Goal: Task Accomplishment & Management: Use online tool/utility

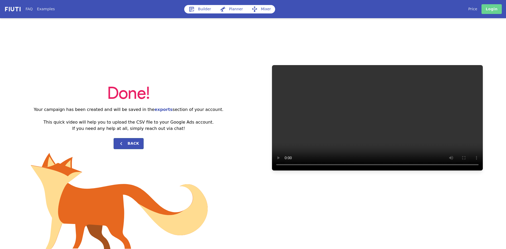
click at [492, 6] on link "Login" at bounding box center [492, 9] width 20 height 10
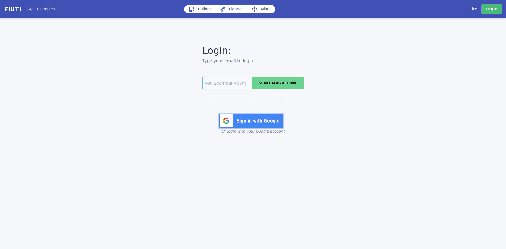
click at [224, 85] on input "Email" at bounding box center [228, 83] width 50 height 13
type input "[EMAIL_ADDRESS][DOMAIN_NAME]"
drag, startPoint x: 262, startPoint y: 122, endPoint x: 215, endPoint y: 123, distance: 47.2
click at [261, 122] on img at bounding box center [251, 121] width 66 height 16
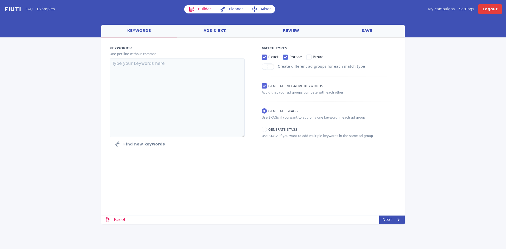
click at [285, 57] on input "phrase" at bounding box center [285, 57] width 5 height 5
checkbox input "false"
click at [164, 121] on textarea at bounding box center [177, 98] width 135 height 79
click at [159, 95] on textarea at bounding box center [177, 98] width 135 height 79
click at [181, 69] on textarea "Aluminium pressed Plates" at bounding box center [177, 98] width 135 height 79
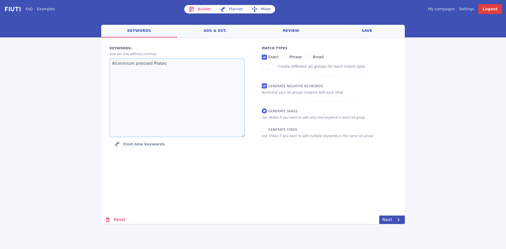
click at [179, 68] on textarea "Aluminium pressed Plates" at bounding box center [177, 98] width 135 height 79
click at [187, 68] on textarea "Aluminium pressed Plates" at bounding box center [177, 98] width 135 height 79
click at [167, 70] on textarea "Aluminium pressed Plates Custom Motorcycle Plates" at bounding box center [177, 98] width 135 height 79
click at [114, 75] on textarea "Aluminium pressed Plates Custom Motorcycle Plates OPersonalised Motor" at bounding box center [177, 98] width 135 height 79
click at [179, 75] on textarea "Aluminium pressed Plates Custom Motorcycle Plates Personalised Motor" at bounding box center [177, 98] width 135 height 79
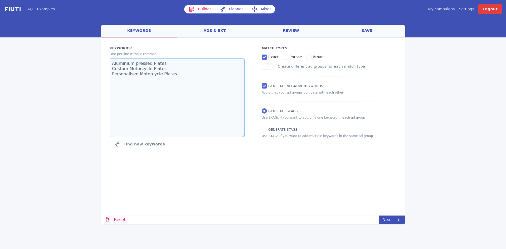
drag, startPoint x: 199, startPoint y: 86, endPoint x: 202, endPoint y: 92, distance: 6.4
click at [200, 86] on textarea "Aluminium pressed Plates Custom Motorcycle Plates Personalised Motorcycle Plates" at bounding box center [177, 98] width 135 height 79
click at [192, 74] on textarea "Aluminium pressed Plates Custom Motorcycle Plates Personalised Motorcycle Plates" at bounding box center [177, 98] width 135 height 79
click at [141, 78] on textarea "Aluminium pressed Plates Custom Motorcycle Plates Personalised Motorcycle Plate…" at bounding box center [177, 98] width 135 height 79
click at [153, 88] on textarea "Aluminium pressed Plates Custom Motorcycle Plates Personalised Motorcycle Plate…" at bounding box center [177, 98] width 135 height 79
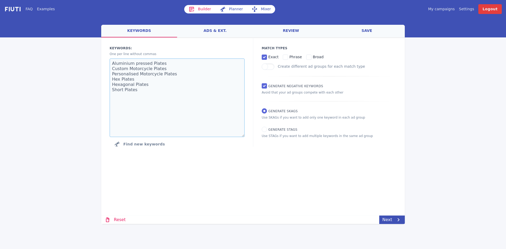
click at [138, 104] on textarea "Aluminium pressed Plates Custom Motorcycle Plates Personalised Motorcycle Plate…" at bounding box center [177, 98] width 135 height 79
click at [180, 96] on textarea "Aluminium pressed Plates Custom Motorcycle Plates Personalised Motorcycle Plate…" at bounding box center [177, 98] width 135 height 79
click at [138, 98] on textarea "Aluminium pressed Plates Custom Motorcycle Plates Personalised Motorcycle Plate…" at bounding box center [177, 98] width 135 height 79
click at [178, 96] on textarea "Aluminium pressed Plates Custom Motorcycle Plates Personalised Motorcycle Plate…" at bounding box center [177, 98] width 135 height 79
type textarea "Aluminium pressed Plates Custom Motorcycle Plates Personalised Motorcycle Plate…"
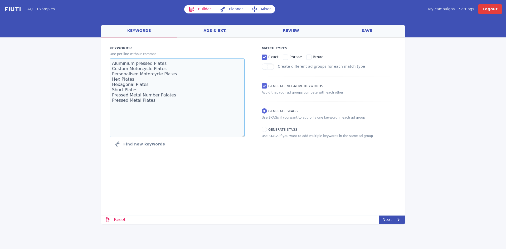
click at [171, 105] on textarea "Aluminium pressed Plates Custom Motorcycle Plates Personalised Motorcycle Plate…" at bounding box center [177, 98] width 135 height 79
click at [396, 218] on icon at bounding box center [399, 220] width 6 height 6
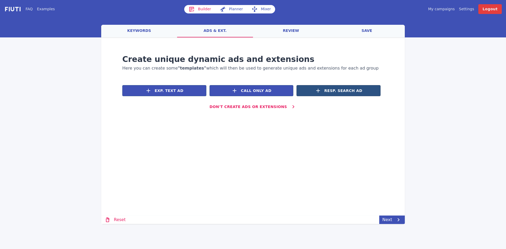
click at [332, 93] on span "Resp. Search Ad" at bounding box center [344, 91] width 38 height 6
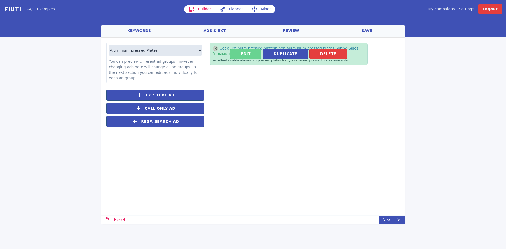
click at [251, 54] on button "Edit" at bounding box center [245, 54] width 31 height 10
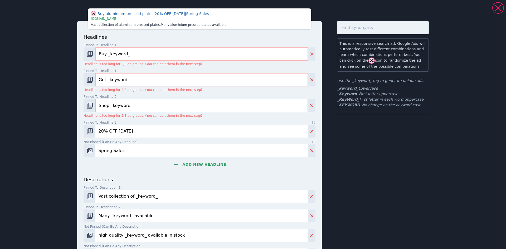
drag, startPoint x: 103, startPoint y: 55, endPoint x: 66, endPoint y: 56, distance: 37.2
click at [66, 56] on div "Buy aluminium pressed plates | 20% OFF Today | Spring Sales | www.books.com Vas…" at bounding box center [253, 151] width 380 height 298
click at [100, 55] on input "_keyword_" at bounding box center [201, 53] width 213 height 13
click at [109, 54] on input "_Keyword_" at bounding box center [201, 53] width 213 height 13
type input "_KeyWord_"
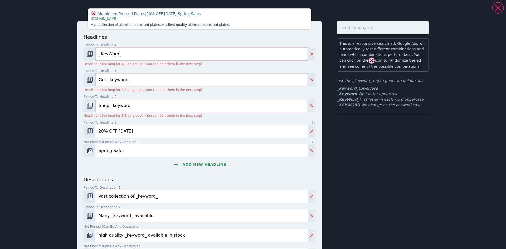
click at [108, 81] on input "Get _keyword_" at bounding box center [201, 79] width 213 height 13
paste input "Stand Out From The Crowd"
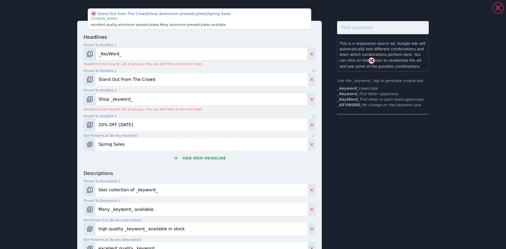
type input "Stand Out From The Crowd"
drag, startPoint x: 63, startPoint y: 109, endPoint x: 58, endPoint y: 109, distance: 4.2
click at [59, 109] on div "Stand Out From The Crowd | Shop aluminium pressed plates | Spring Sales | www.b…" at bounding box center [253, 124] width 506 height 249
paste input "Your Car, Your Statement"
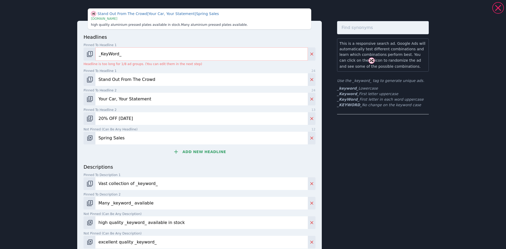
type input "Your Car, Your Statement"
drag, startPoint x: 150, startPoint y: 123, endPoint x: 75, endPoint y: 125, distance: 75.2
click at [75, 125] on div "Stand Out From The Crowd | Your Car, Your Statement | Spring Sales | www.books.…" at bounding box center [253, 144] width 380 height 285
paste input "The Ultimate Glow-up"
type input "The Ultimate Glow-up"
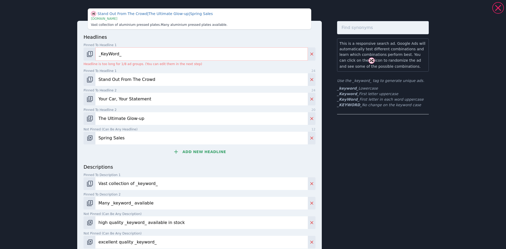
drag, startPoint x: 140, startPoint y: 138, endPoint x: 46, endPoint y: 147, distance: 94.1
click at [48, 147] on div "Stand Out From The Crowd | The Ultimate Glow-up | Spring Sales | www.books.com …" at bounding box center [253, 124] width 506 height 249
paste input "Upgrade Your Plat"
type input "Upgrade Your Plates"
drag, startPoint x: 200, startPoint y: 151, endPoint x: 197, endPoint y: 153, distance: 3.8
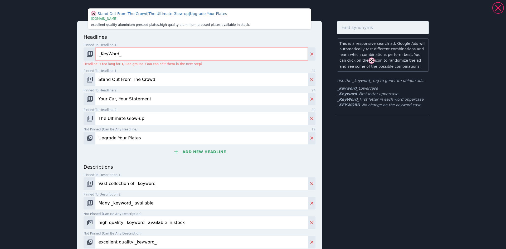
click at [197, 153] on button "Add new headline" at bounding box center [200, 152] width 232 height 11
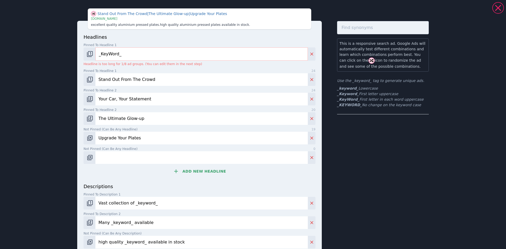
paste input "Style Meets Legality"
type input "Style Meets Legality"
click at [212, 175] on button "Add new headline" at bounding box center [200, 171] width 232 height 11
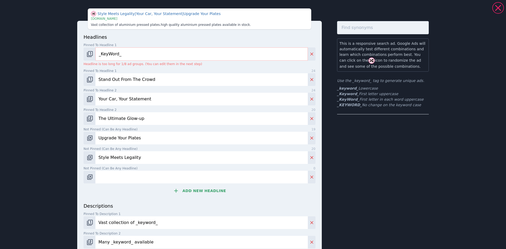
paste input "The Perfect Finishing Touch"
type input "The Perfect Finishing Touch"
click at [199, 190] on button "Add new headline" at bounding box center [200, 191] width 232 height 11
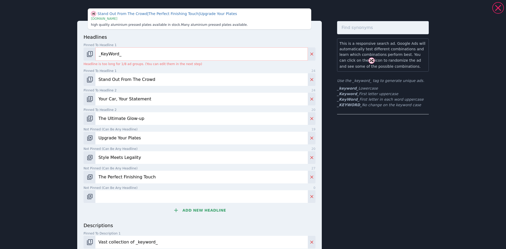
paste input "Make A Bold Statement"
type input "Make A Bold Statement"
click at [215, 211] on button "Add new headline" at bounding box center [200, 210] width 232 height 11
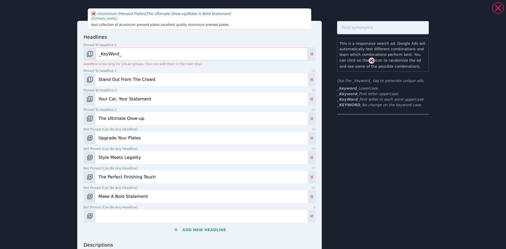
paste input "Crafted For Your Car"
type input "Crafted For Your Car"
click at [215, 229] on button "Add new headline" at bounding box center [200, 230] width 232 height 11
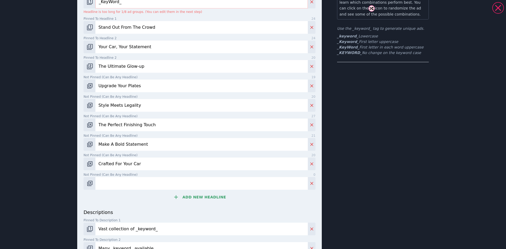
scroll to position [53, 0]
paste input "Your Ride, A Masterpiece"
type input "Your Ride, A Masterpiece"
click at [196, 198] on button "Add new headline" at bounding box center [200, 196] width 232 height 11
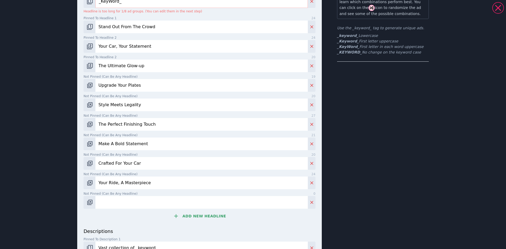
paste input "Drive With Style"
type input "Drive With Style"
click at [181, 220] on button "Add new headline" at bounding box center [200, 216] width 232 height 11
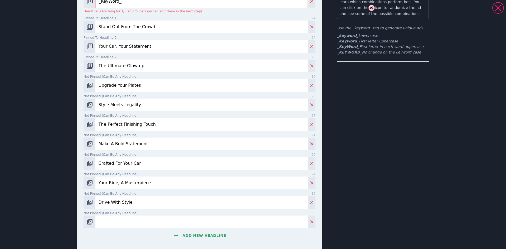
paste input "Don't Be Basic"
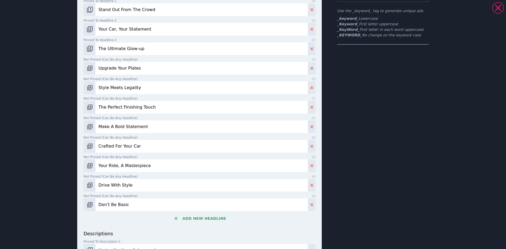
scroll to position [79, 0]
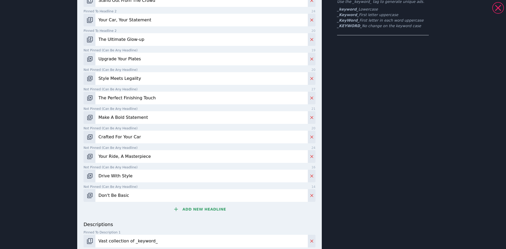
type input "Don't Be Basic"
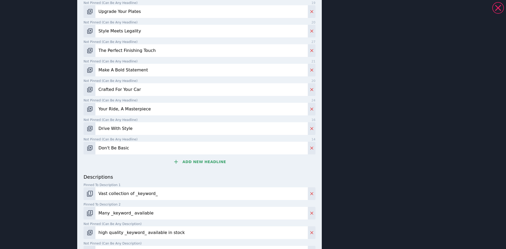
scroll to position [132, 0]
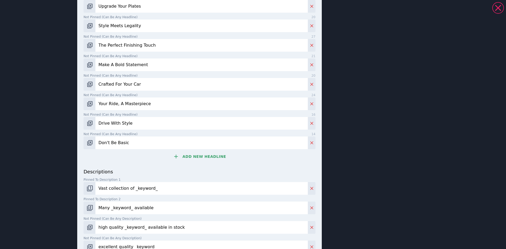
click at [125, 190] on input "Vast collection of _keyword_" at bounding box center [201, 188] width 213 height 13
paste input "Dvla-certified Plates That Offer Style And Legality."
type input "DVLA-certified Plates That Offer Style And Legality."
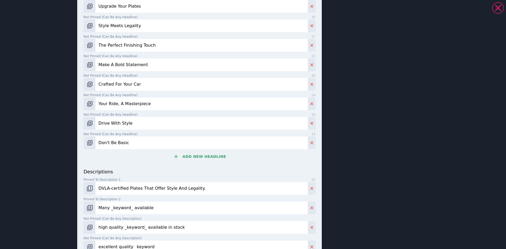
drag, startPoint x: 149, startPoint y: 208, endPoint x: 79, endPoint y: 208, distance: 69.9
click at [79, 208] on div "headlines Pinned to headline 1 10 _KeyWord_ Headline is too long for 1/8 ad gro…" at bounding box center [199, 82] width 245 height 387
paste input "Add A Touch Of Luxury To Your Car With Our Durable 3d Plates."
drag, startPoint x: 213, startPoint y: 208, endPoint x: 197, endPoint y: 208, distance: 16.1
click at [197, 208] on input "Add A Touch Of Luxury To Your Car With Our Durable 3d Plates." at bounding box center [201, 208] width 213 height 13
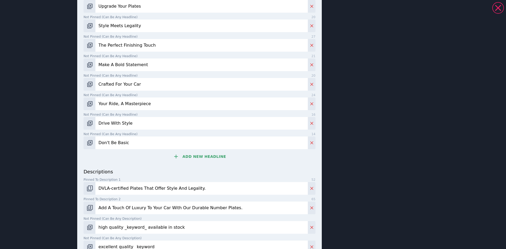
type input "Add A Touch Of Luxury To Your Car With Our Durable Number Plates."
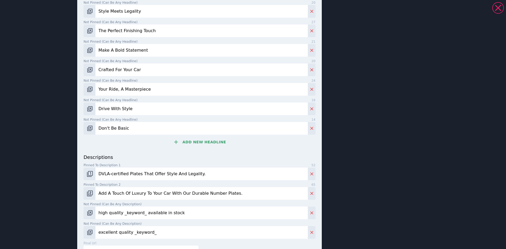
scroll to position [158, 0]
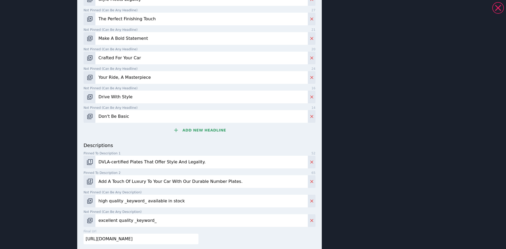
drag, startPoint x: 185, startPoint y: 199, endPoint x: 80, endPoint y: 202, distance: 105.8
click at [80, 202] on div "headlines Pinned to headline 1 10 _KeyWord_ Headline is too long for 1/8 ad gro…" at bounding box center [199, 56] width 245 height 387
paste input "Stand Out With A Glossy, Eye-catching Finish."
click at [193, 201] on input "Stand Out With A Glossy, Eye-catching Finish." at bounding box center [201, 201] width 213 height 13
click at [184, 201] on input "Stand Out With A Glossy, Eye-catching Finish - 6.8 Tr" at bounding box center [201, 201] width 213 height 13
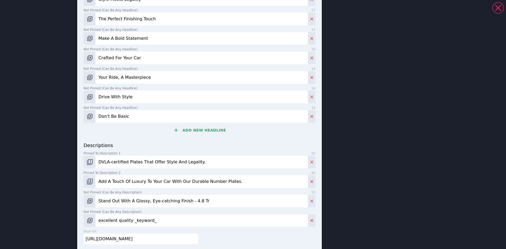
click at [208, 203] on input "Stand Out With A Glossy, Eye-catching Finish - 4.8 Tr" at bounding box center [201, 201] width 213 height 13
click at [183, 203] on input "Stand Out With A Glossy, Eye-catching Finish - 4.8 Trust Rating" at bounding box center [201, 201] width 213 height 13
type input "Stand Out With A Glossy, Eye-catching Finish - See Why We Have a 4.8 Trust Rati…"
click at [311, 220] on icon "Delete" at bounding box center [311, 220] width 3 height 3
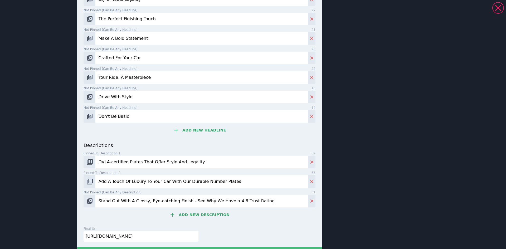
click at [123, 236] on input "https://books.com/?q=_keyword_" at bounding box center [141, 236] width 115 height 11
paste input "www.jdmplates.co.uk/"
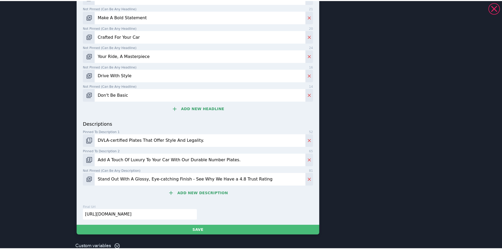
scroll to position [200, 0]
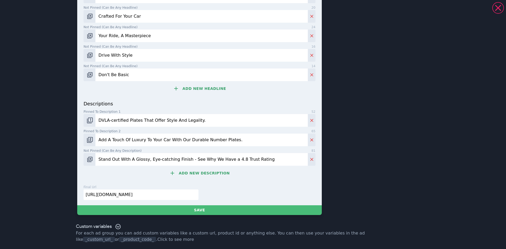
type input "https://www.jdmplates.co.uk/"
click at [218, 217] on div "Crafted For Your Car | Make A Bold Statement | Drive With Style | www.books.com…" at bounding box center [253, 11] width 380 height 419
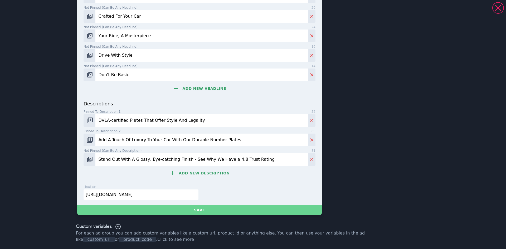
click at [217, 213] on button "Save" at bounding box center [199, 210] width 245 height 10
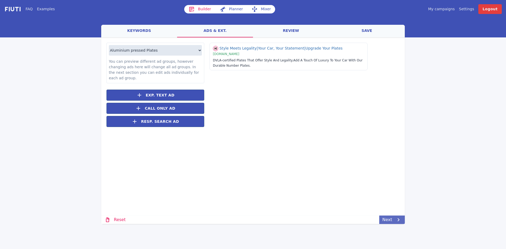
click at [389, 219] on link "Next" at bounding box center [393, 220] width 26 height 8
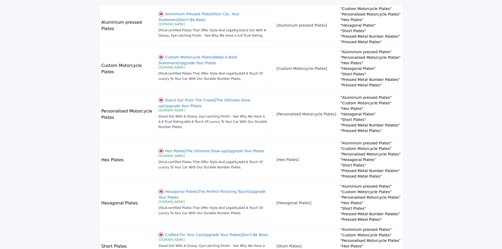
scroll to position [199, 0]
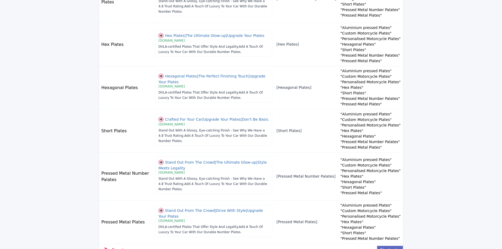
click at [392, 246] on link "Next" at bounding box center [390, 250] width 26 height 8
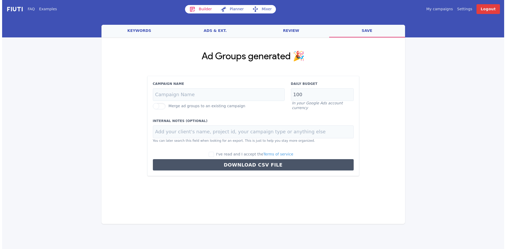
scroll to position [0, 0]
click at [190, 96] on input "Campaign Name" at bounding box center [219, 94] width 132 height 13
paste input "High Intent - Search - OR"
type input "High Intent - Search - OR"
drag, startPoint x: 309, startPoint y: 93, endPoint x: 286, endPoint y: 93, distance: 23.2
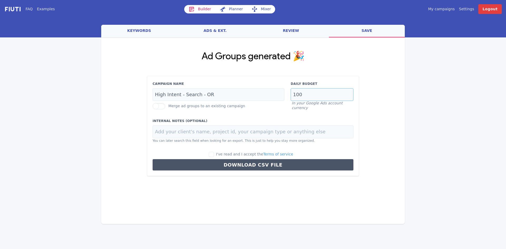
click at [286, 93] on div "Campaign Name High Intent - Search - OR Merge ad groups to an existing campaign…" at bounding box center [253, 95] width 207 height 29
type input "30"
click at [214, 155] on input "I've read and I accept the Terms of service" at bounding box center [211, 154] width 5 height 5
checkbox input "true"
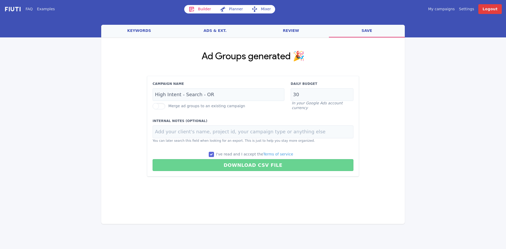
click at [228, 163] on button "Download CSV File" at bounding box center [253, 165] width 201 height 12
type input "High Intent - Search - OR"
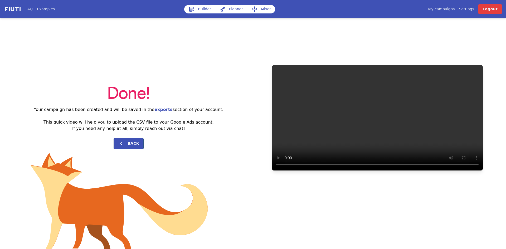
click at [208, 8] on link "Builder" at bounding box center [199, 9] width 31 height 8
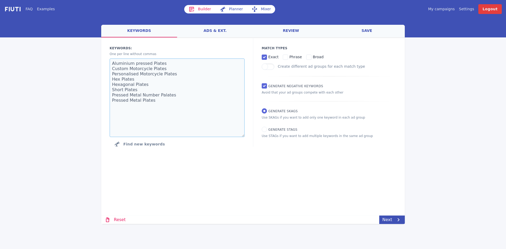
drag, startPoint x: 160, startPoint y: 105, endPoint x: 107, endPoint y: 62, distance: 68.2
click at [90, 52] on div "FAQ Examples Builder Planner Mixer My campaigns Price Settings Login Logout wel…" at bounding box center [253, 112] width 506 height 224
